Goal: Information Seeking & Learning: Compare options

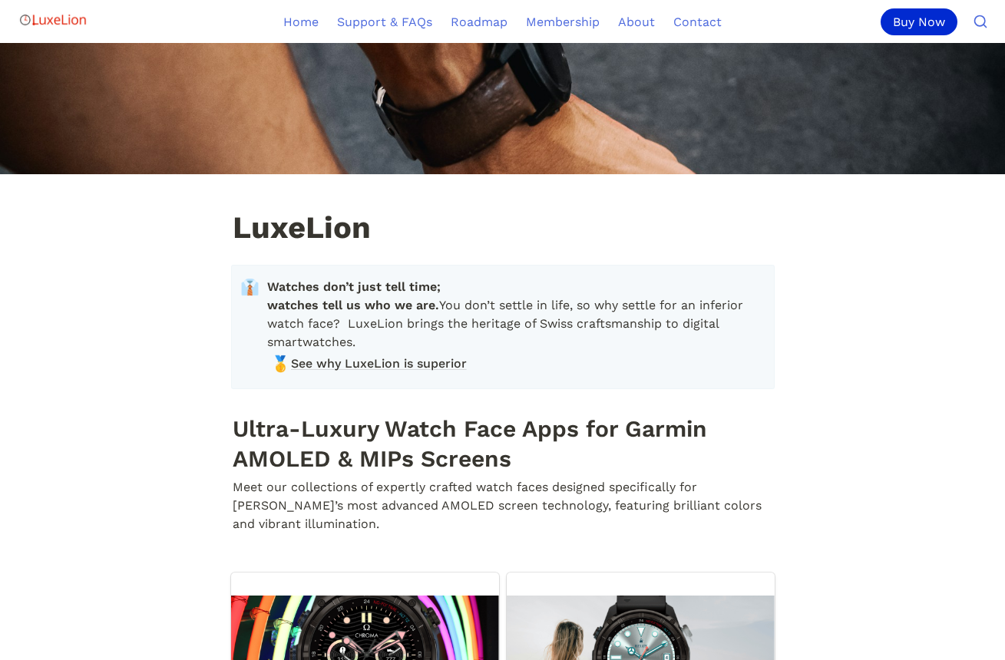
scroll to position [288, 0]
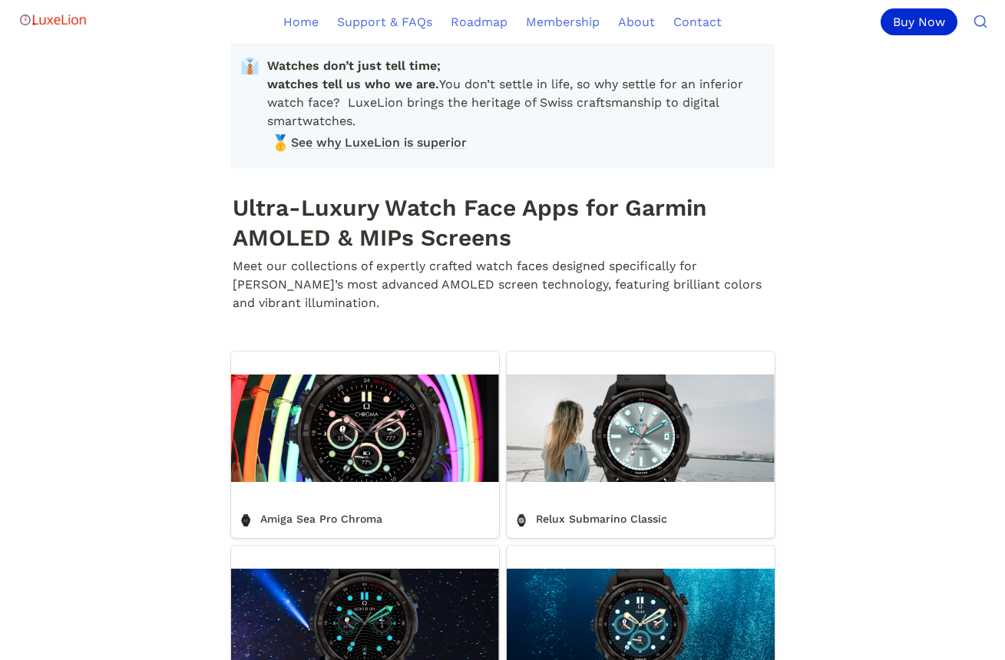
click at [388, 463] on link "Amiga Sea Pro Chroma" at bounding box center [365, 445] width 268 height 187
click at [631, 467] on link "Relux Submarino Classic" at bounding box center [641, 445] width 268 height 187
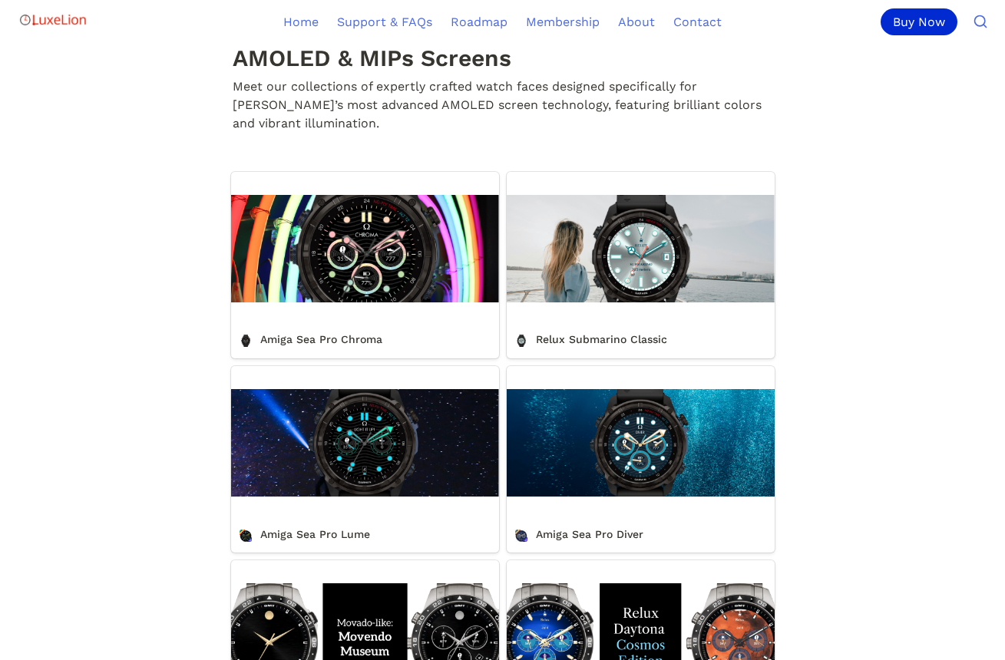
scroll to position [467, 0]
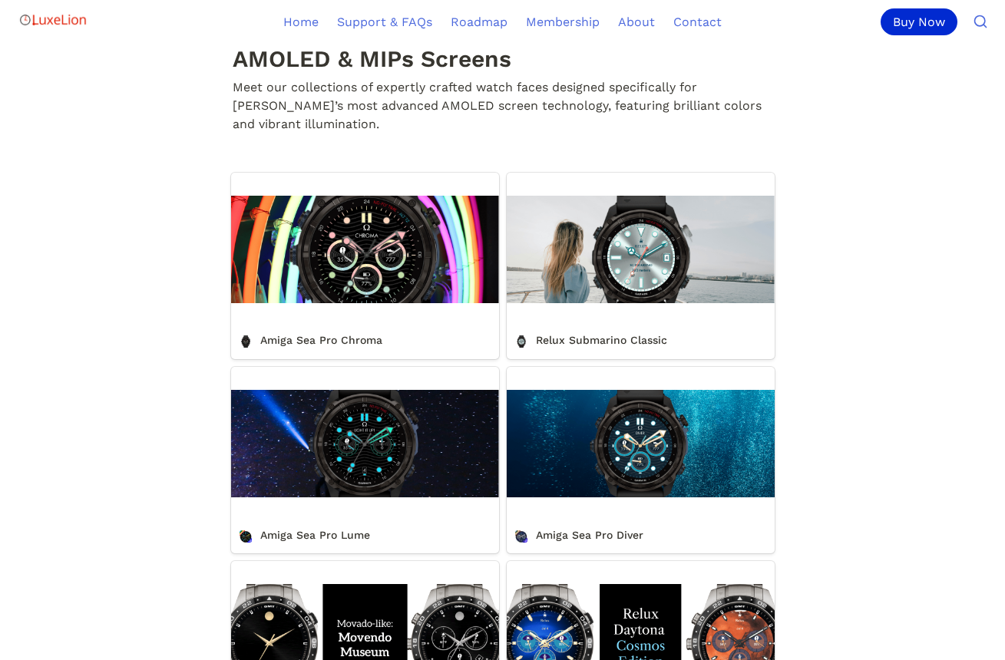
click at [406, 443] on link "Amiga Sea Pro Lume" at bounding box center [365, 460] width 268 height 187
click at [612, 460] on link "Amiga Sea Pro Diver" at bounding box center [641, 460] width 268 height 187
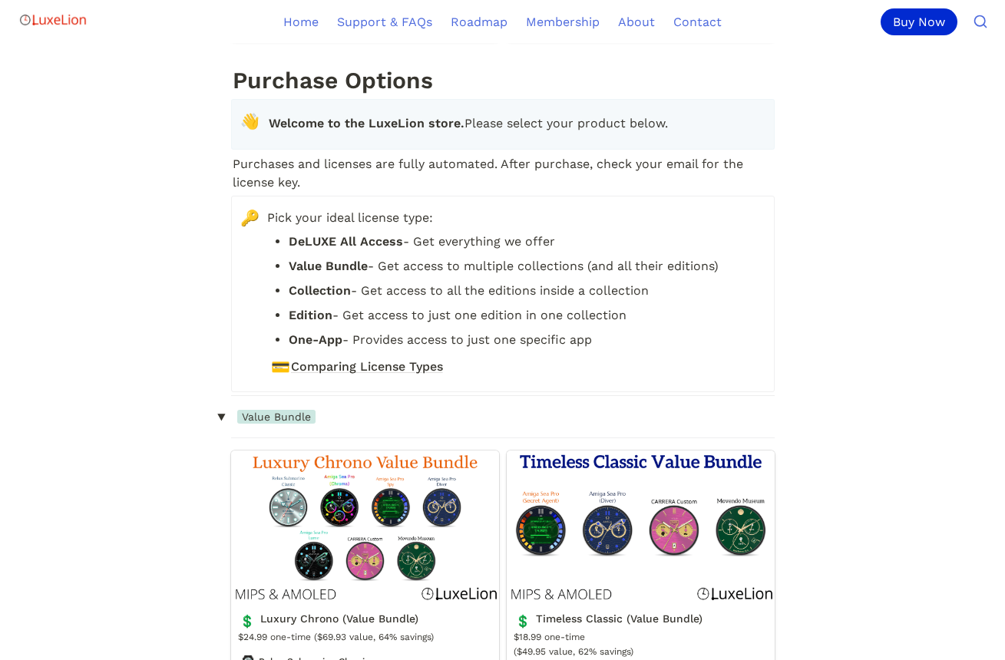
scroll to position [2033, 0]
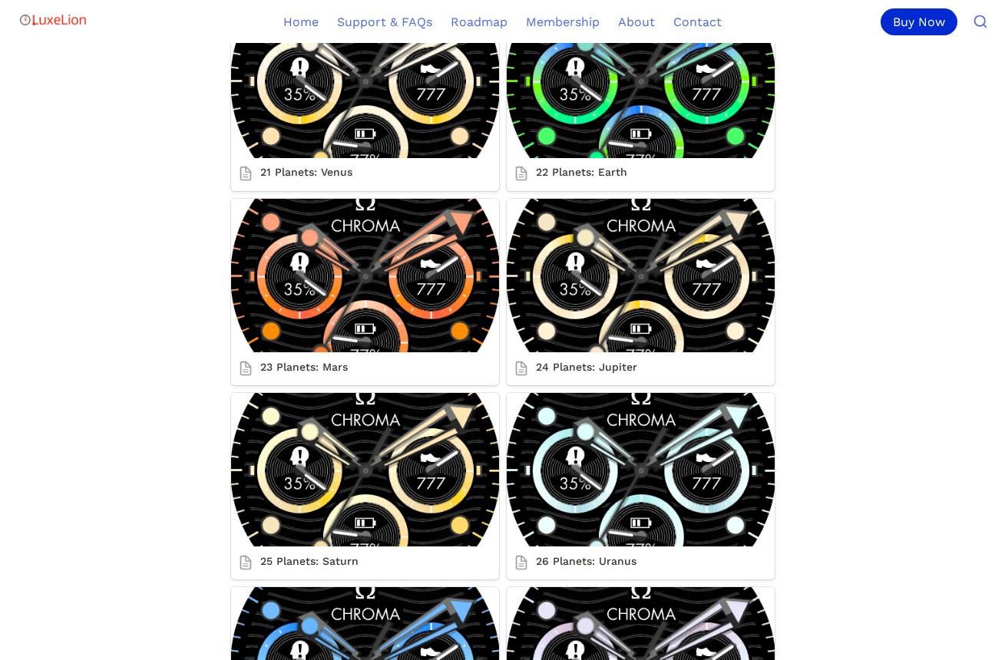
scroll to position [4666, 0]
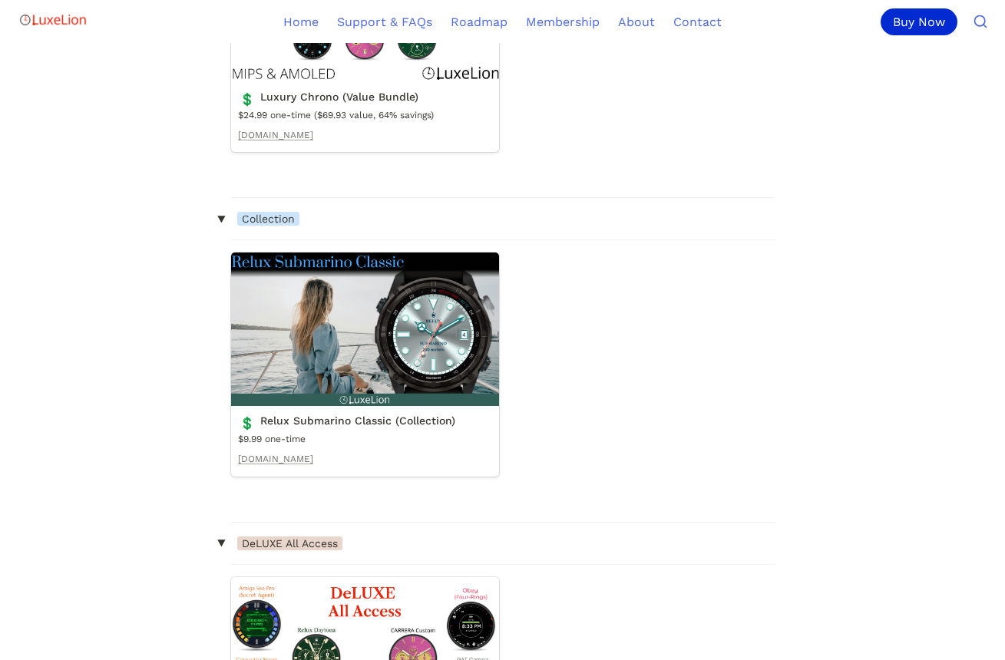
scroll to position [1483, 0]
